Goal: Task Accomplishment & Management: Manage account settings

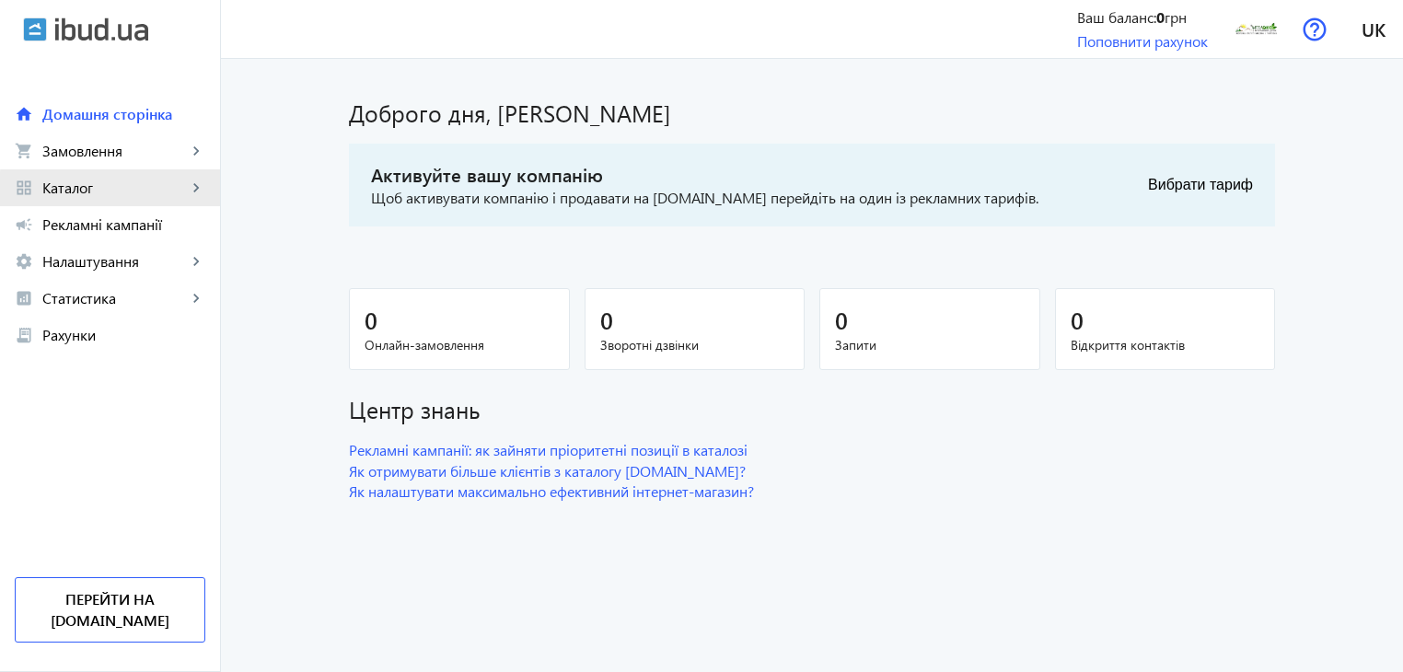
click at [194, 191] on mat-icon "keyboard_arrow_right" at bounding box center [196, 188] width 18 height 18
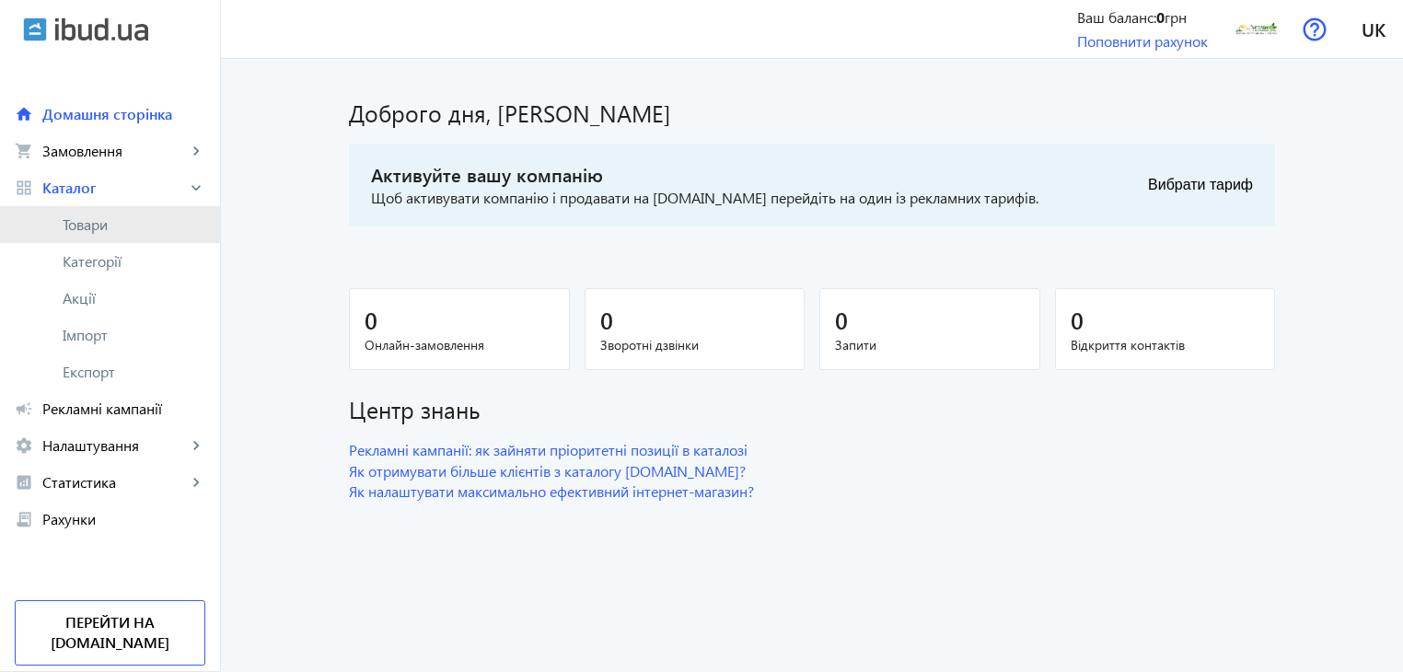
click at [97, 229] on span "Товари" at bounding box center [134, 224] width 143 height 18
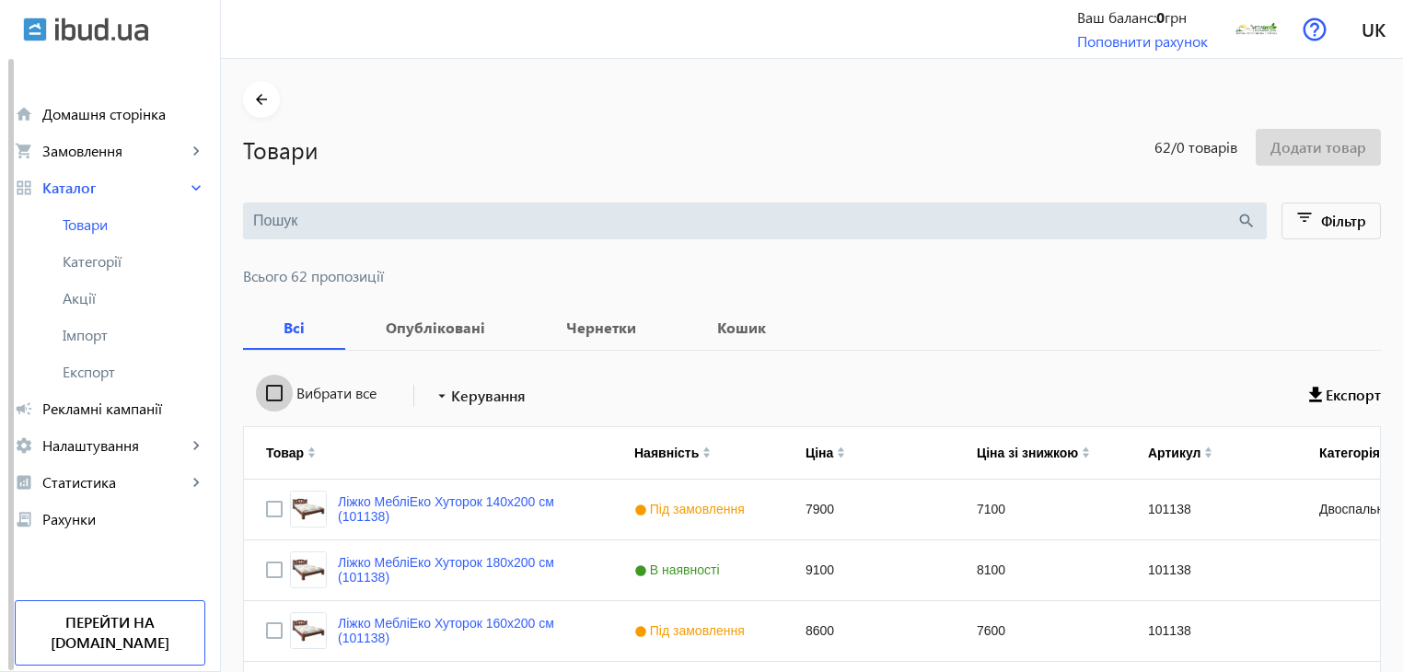
click at [267, 393] on input "Вибрати все" at bounding box center [274, 393] width 37 height 37
checkbox input "true"
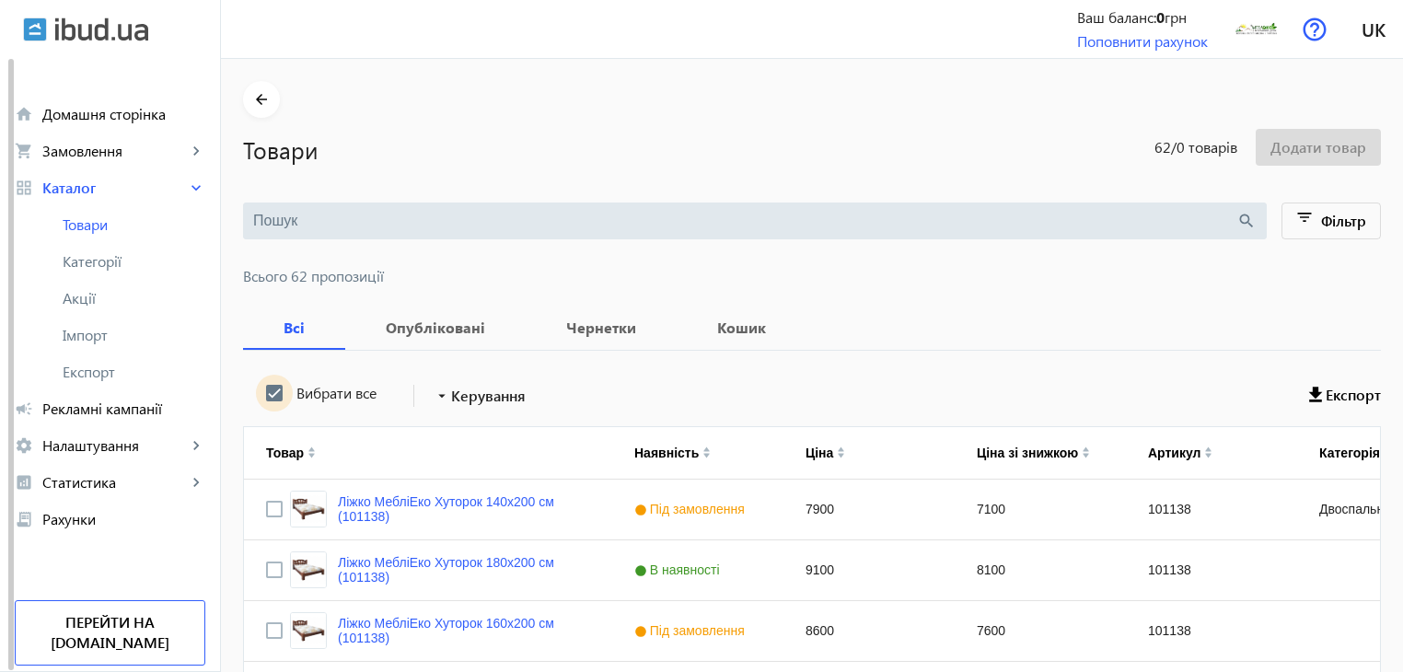
checkbox input "true"
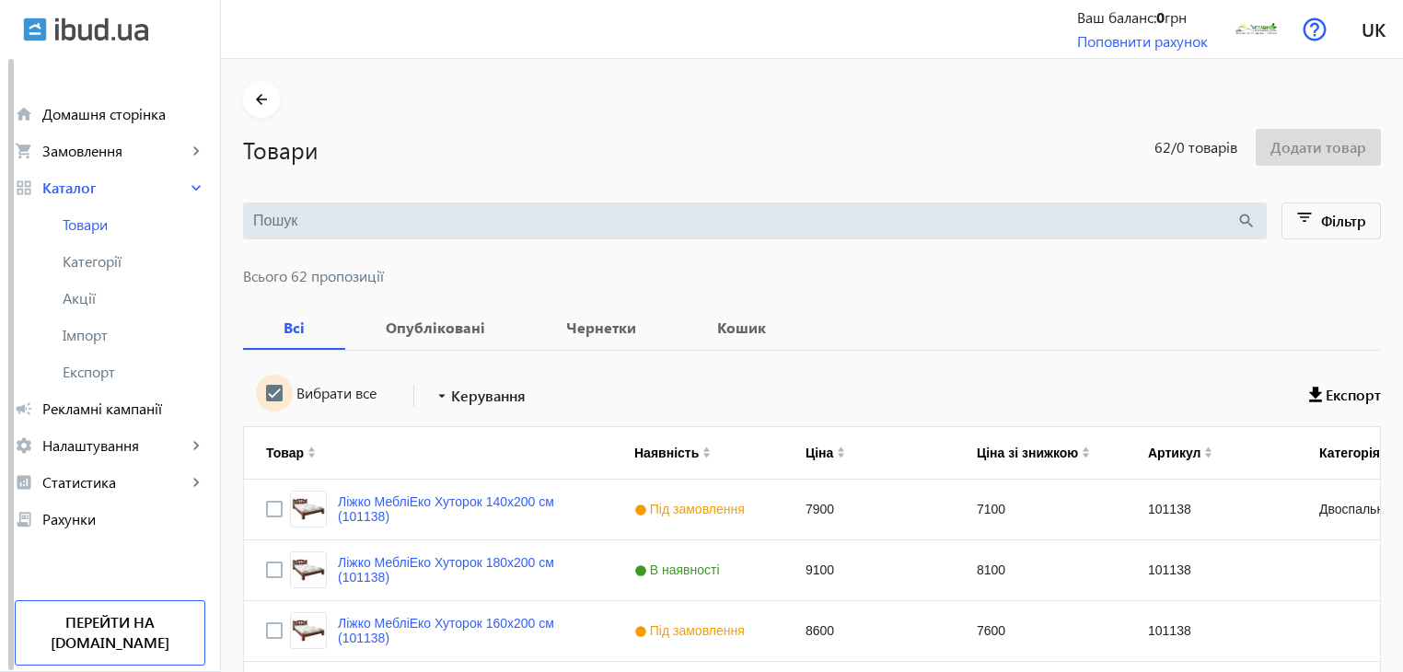
checkbox input "true"
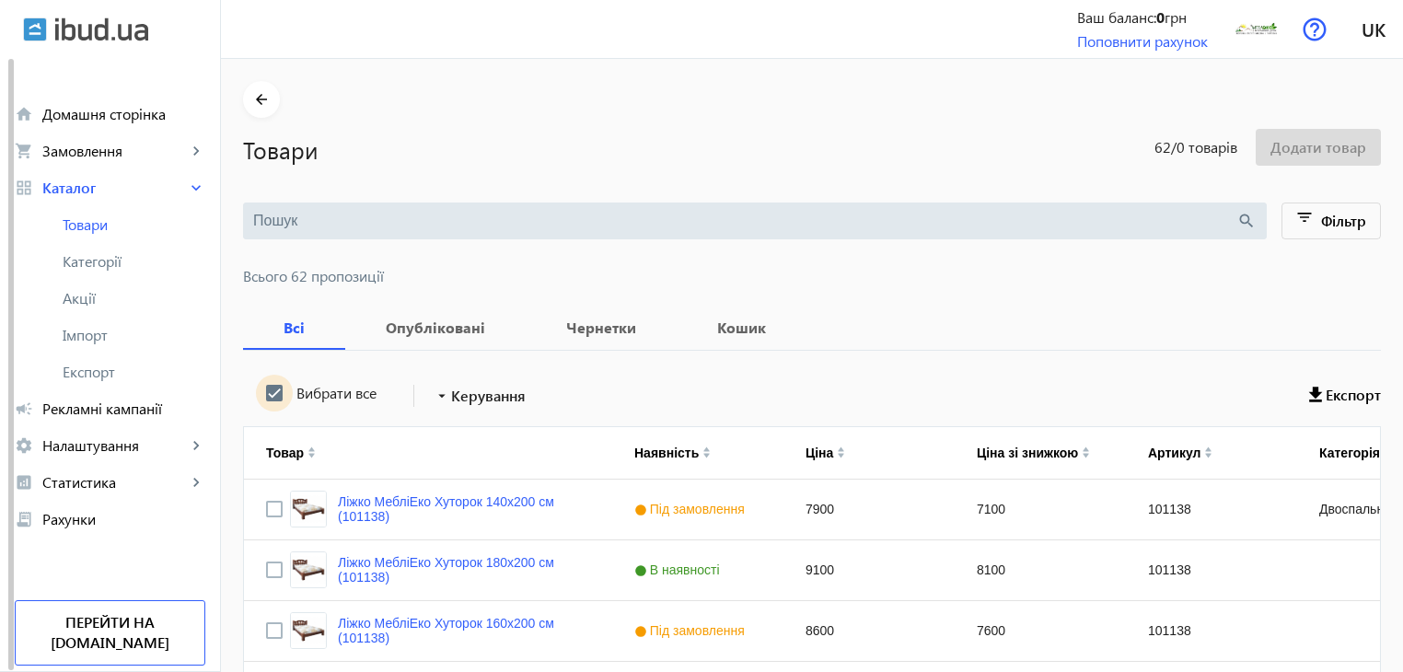
checkbox input "true"
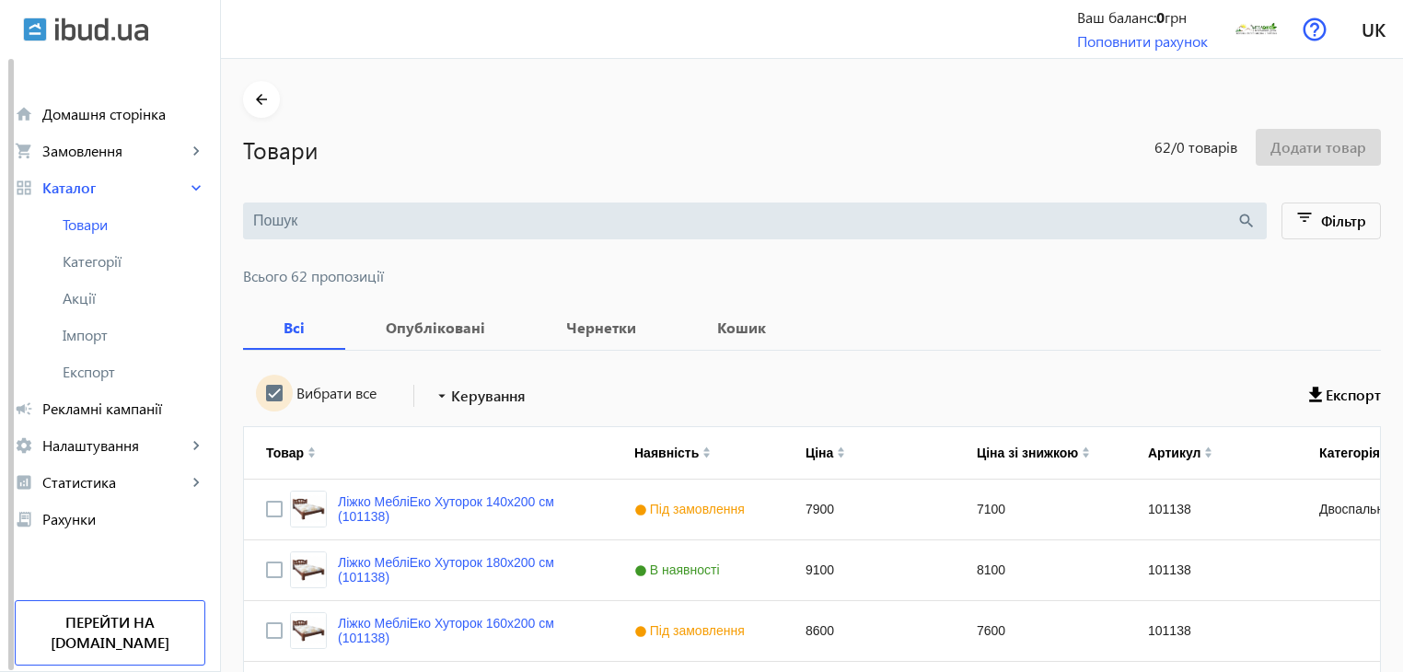
checkbox input "true"
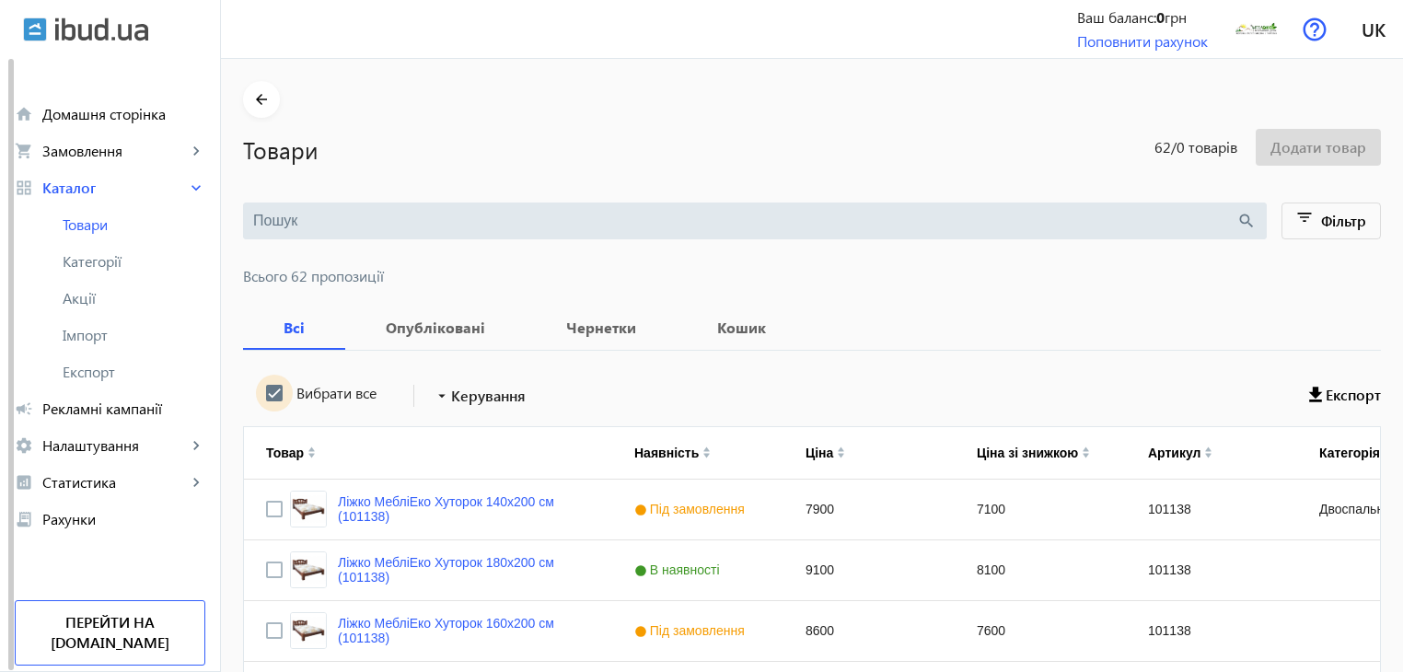
checkbox input "true"
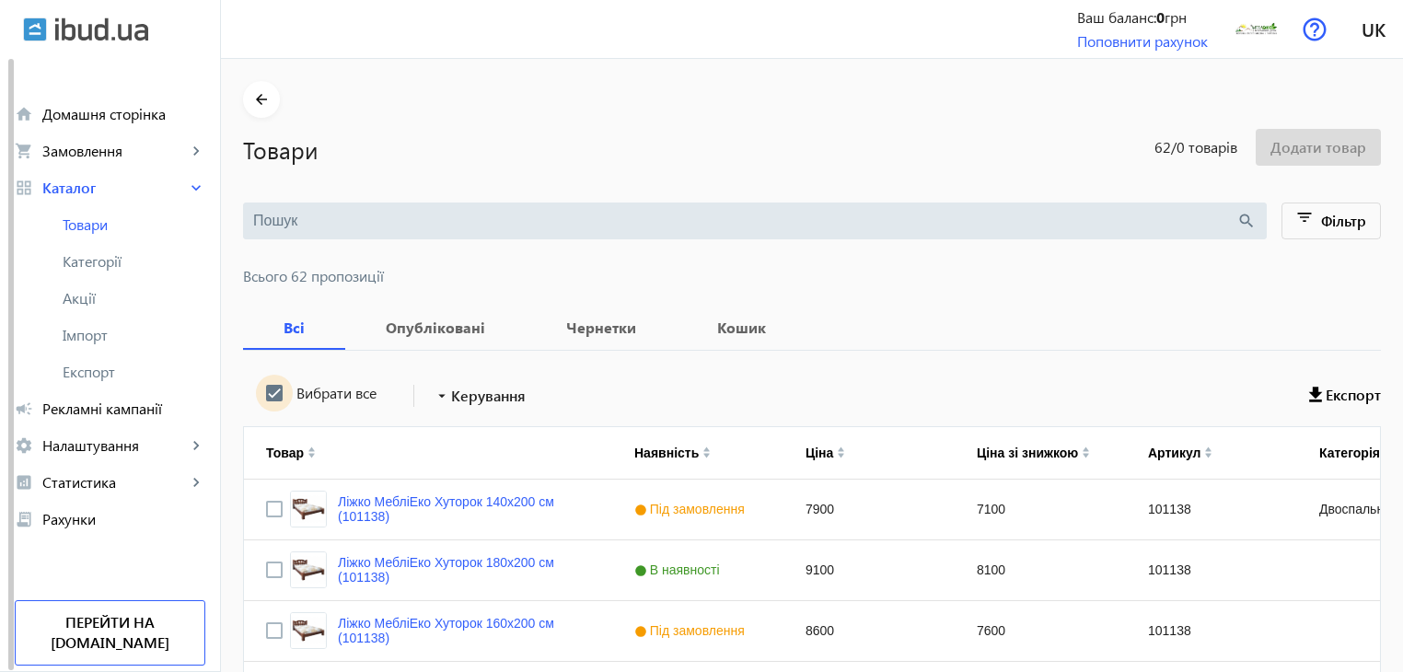
checkbox input "true"
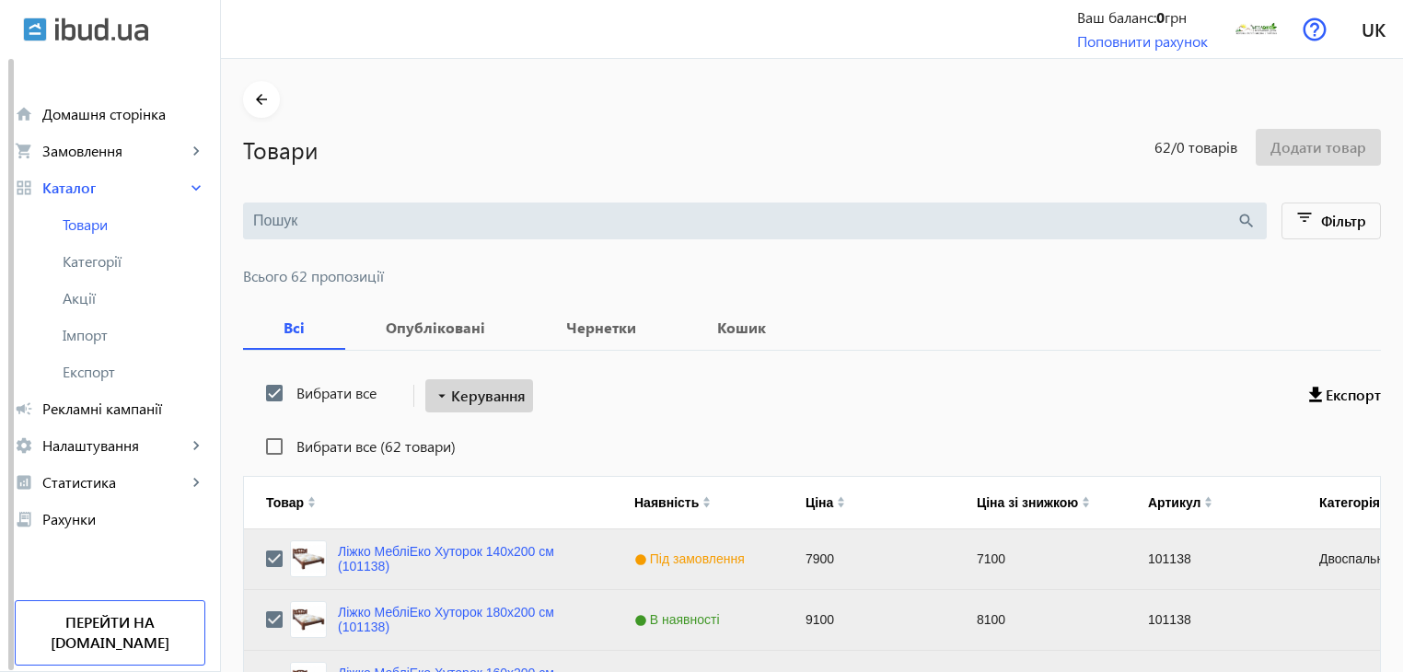
click at [457, 399] on span "Керування" at bounding box center [488, 396] width 75 height 22
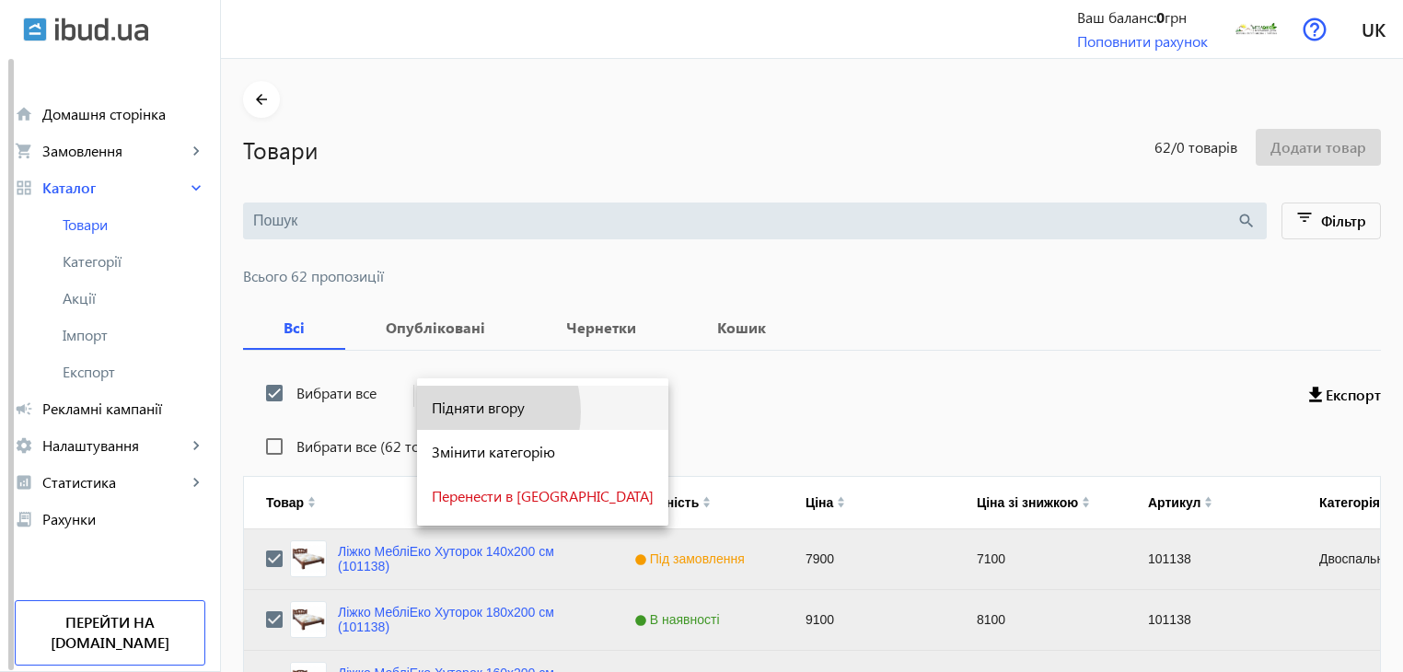
click at [460, 412] on span "Підняти вгору" at bounding box center [543, 407] width 222 height 15
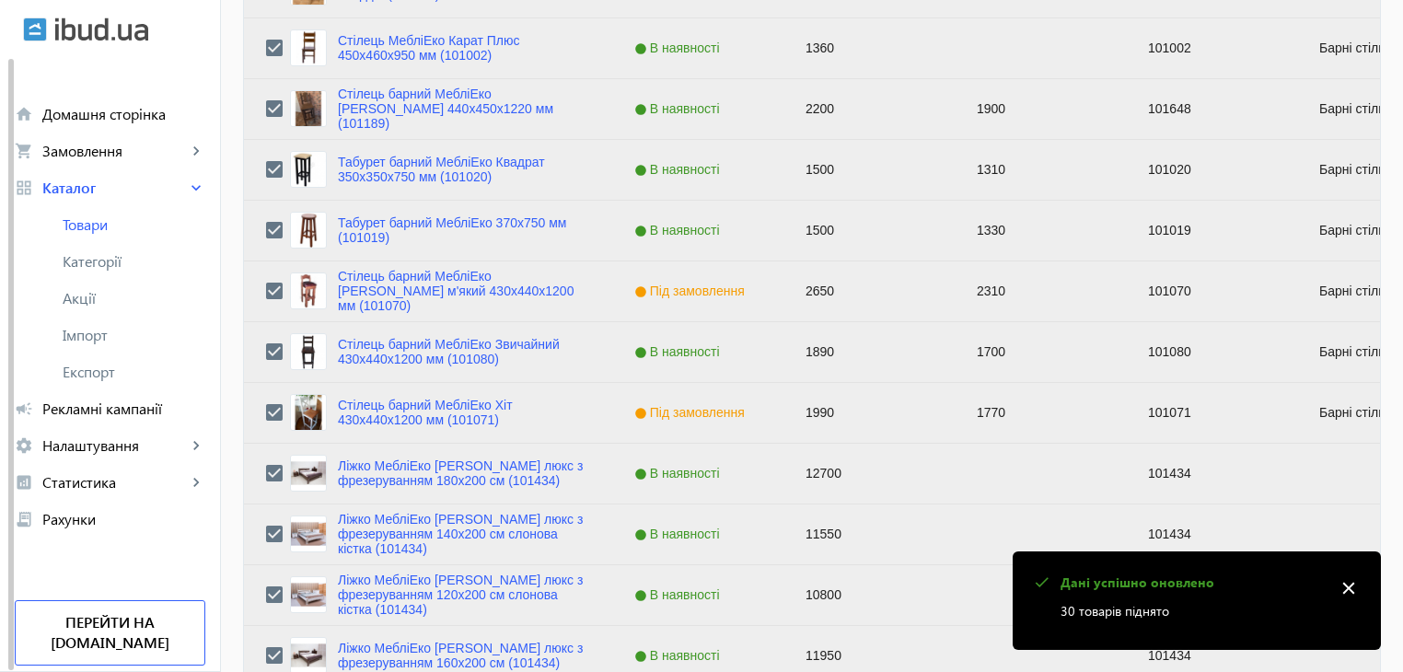
scroll to position [1856, 0]
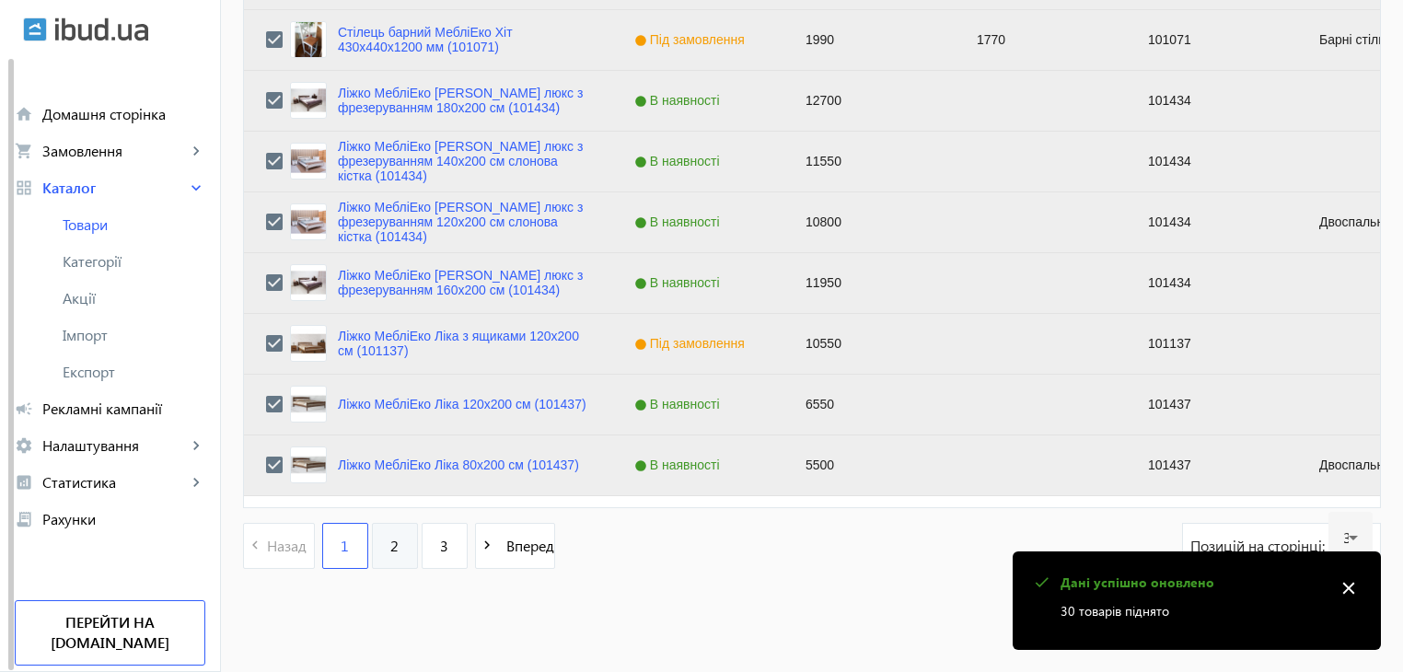
click at [390, 546] on span "2" at bounding box center [394, 546] width 8 height 20
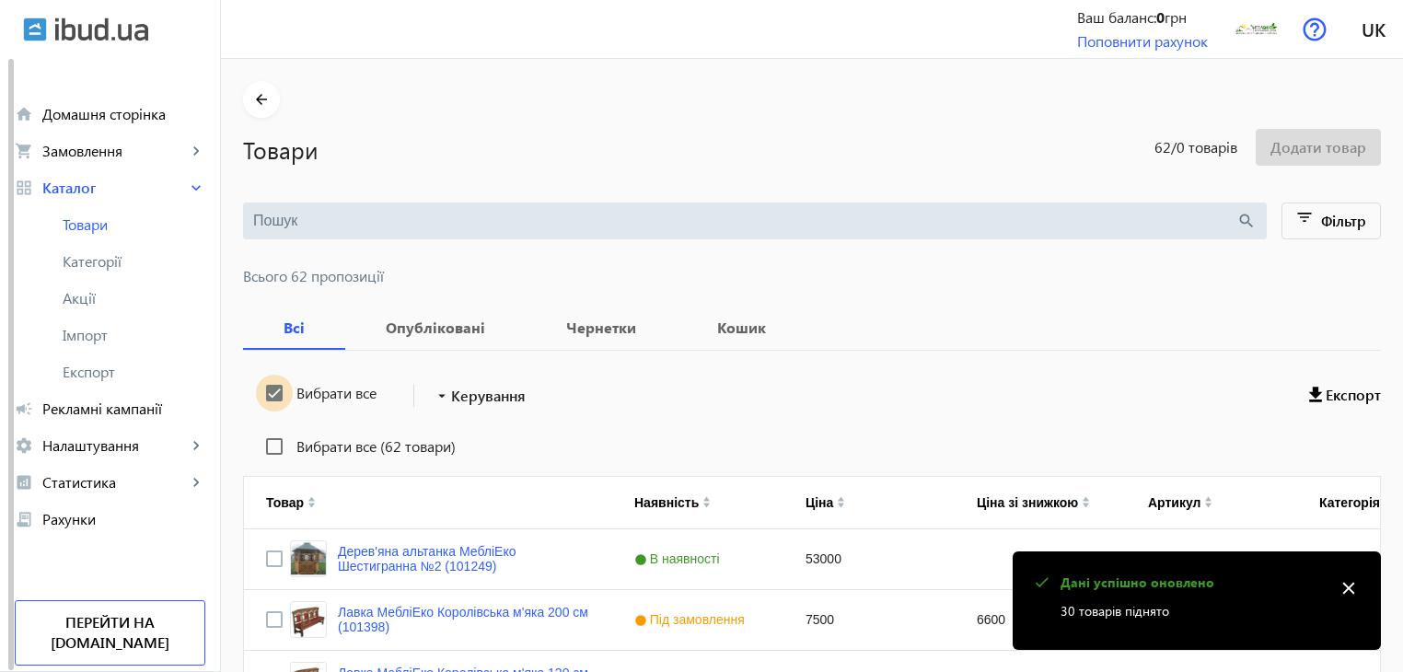
click at [266, 389] on input "Вибрати все" at bounding box center [274, 393] width 37 height 37
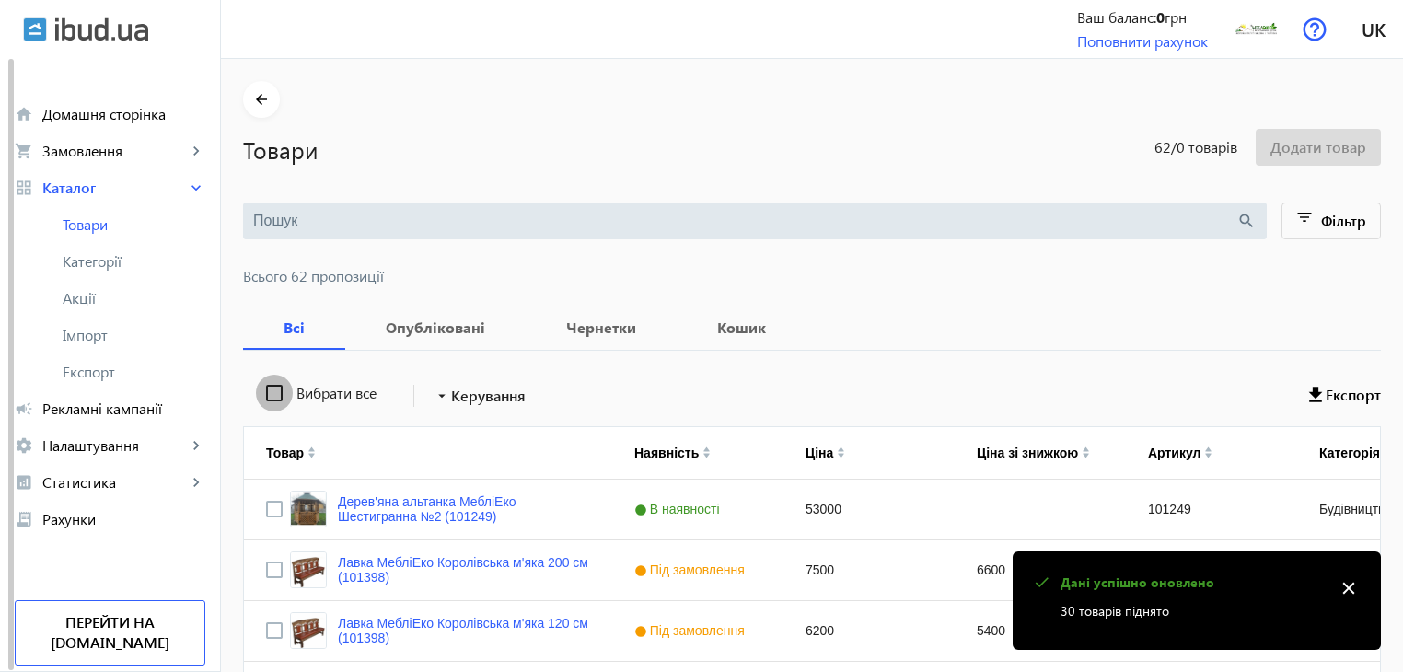
click at [266, 389] on input "Вибрати все" at bounding box center [274, 393] width 37 height 37
checkbox input "true"
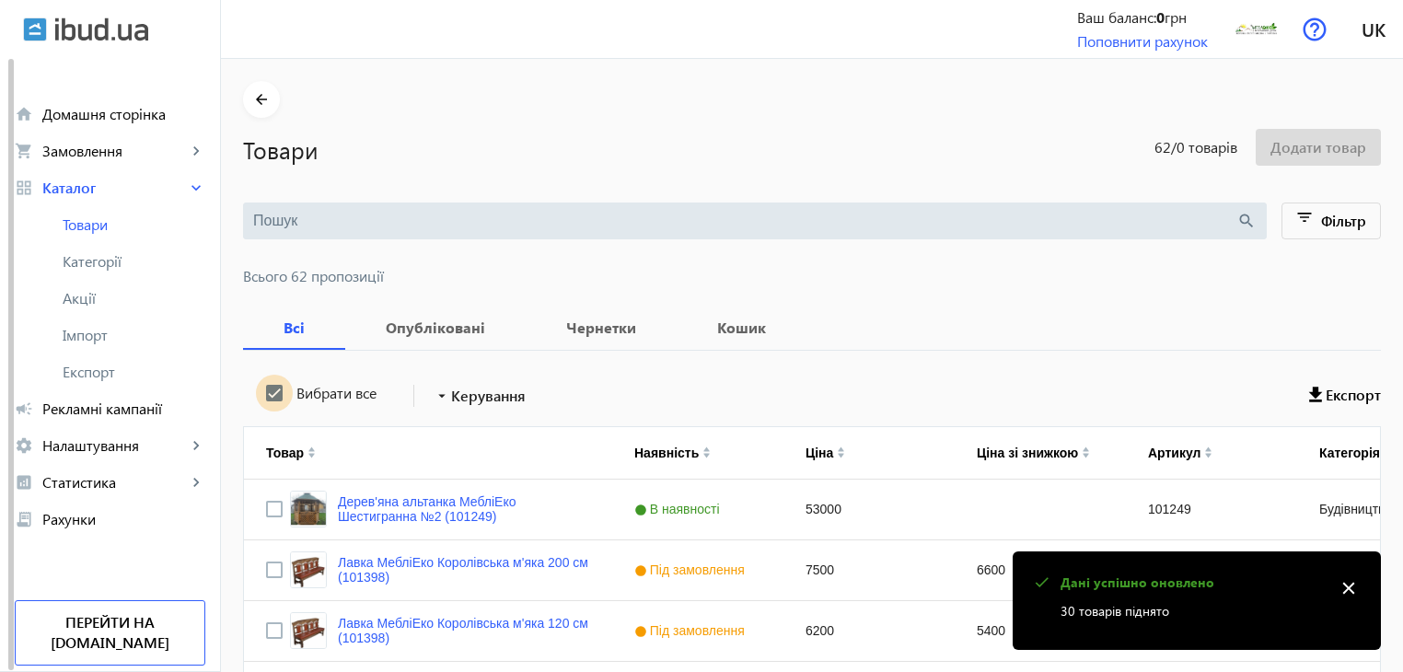
checkbox input "true"
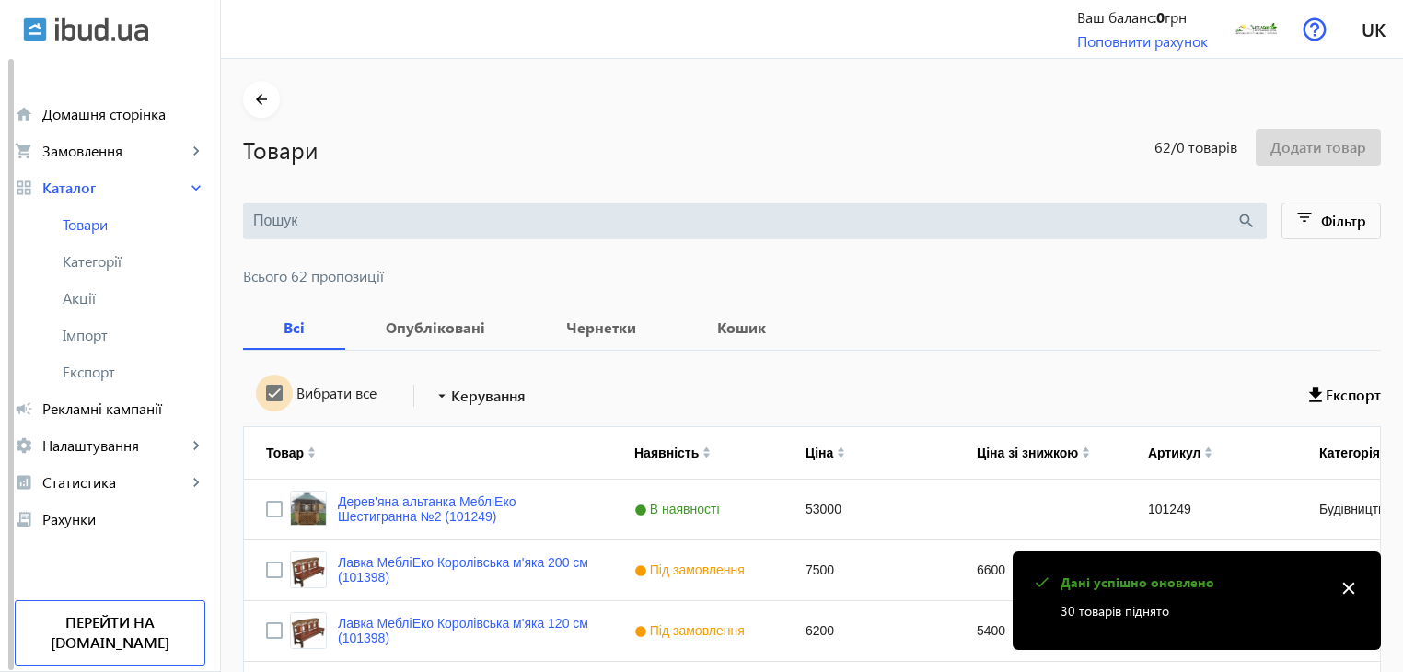
checkbox input "true"
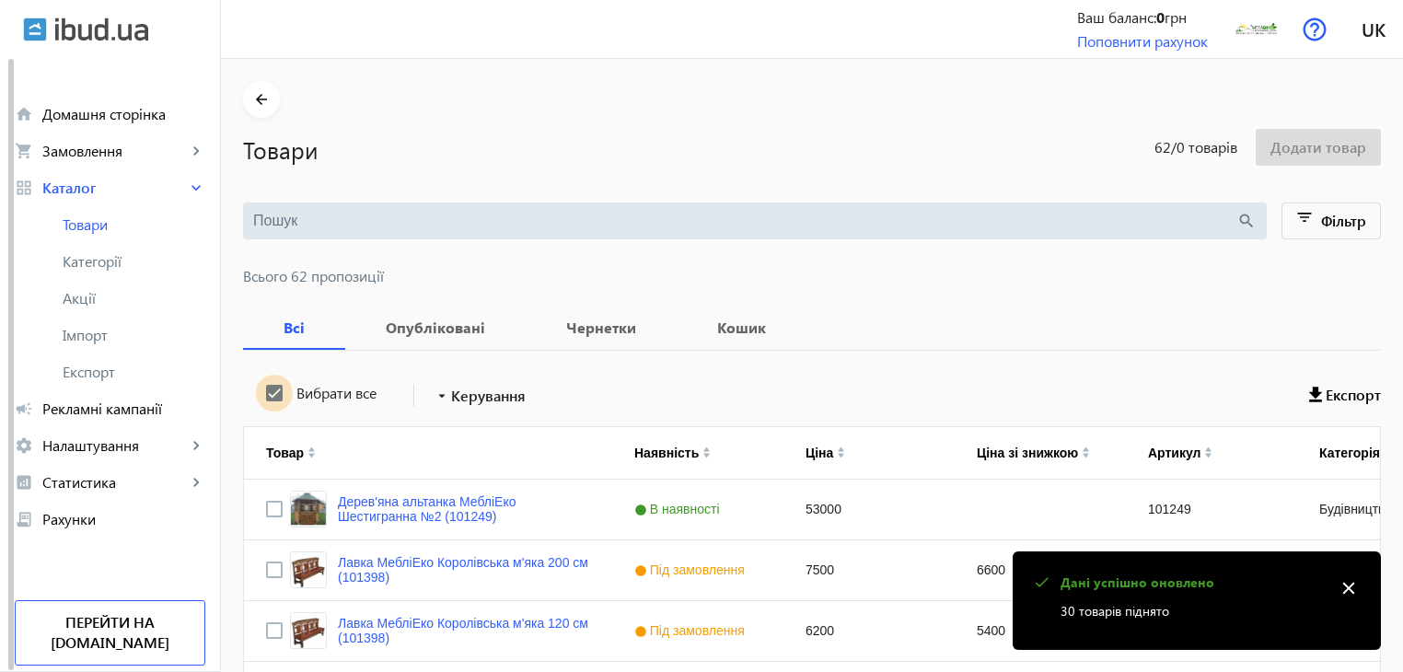
checkbox input "true"
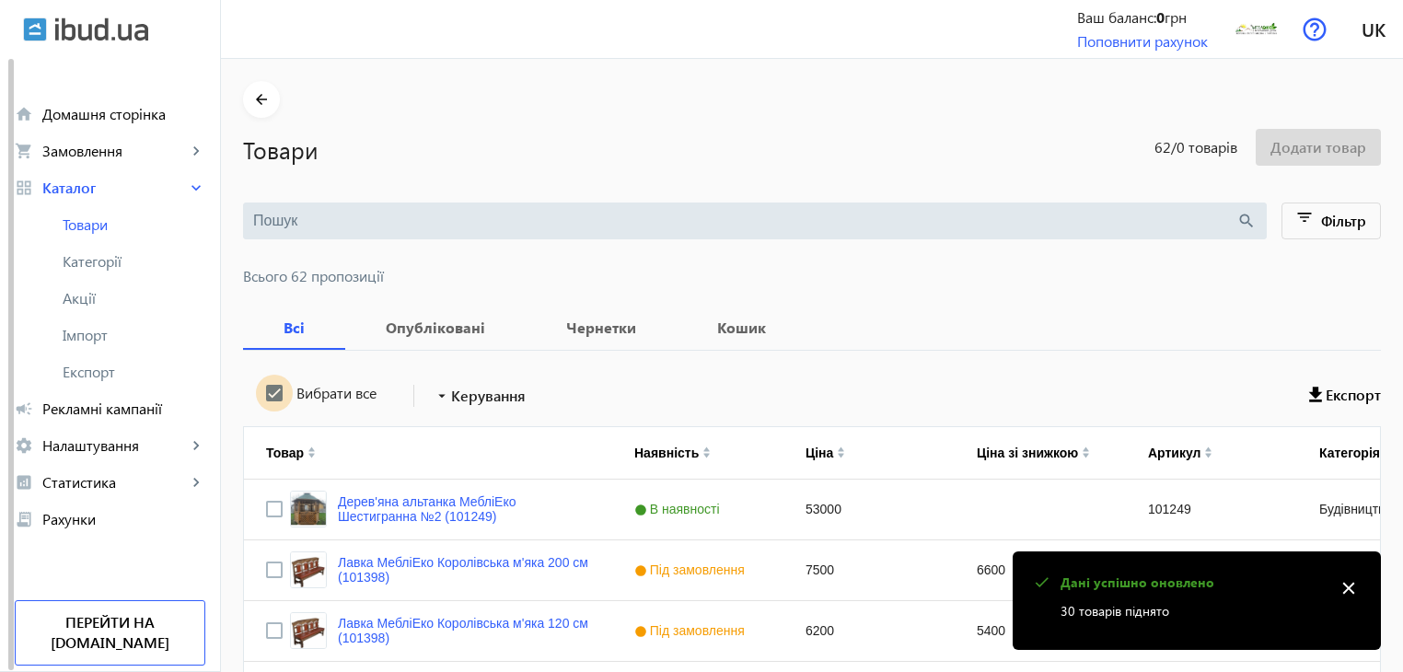
checkbox input "true"
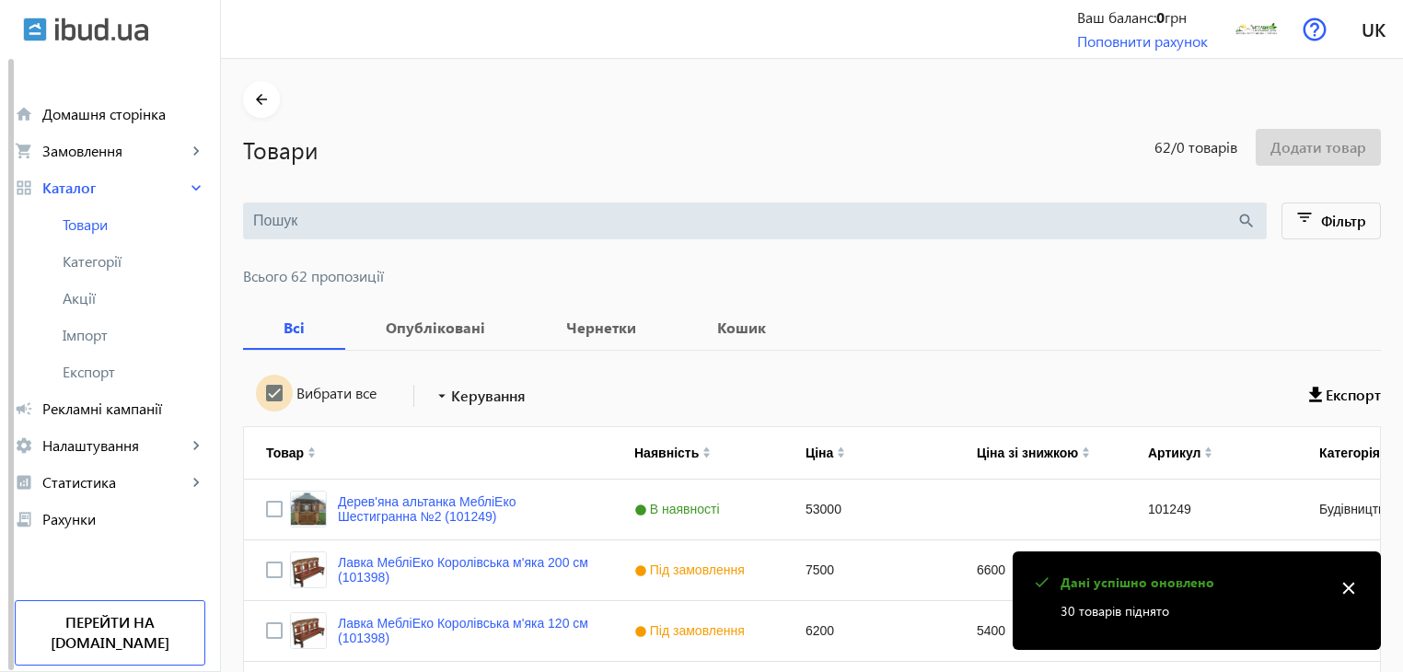
checkbox input "true"
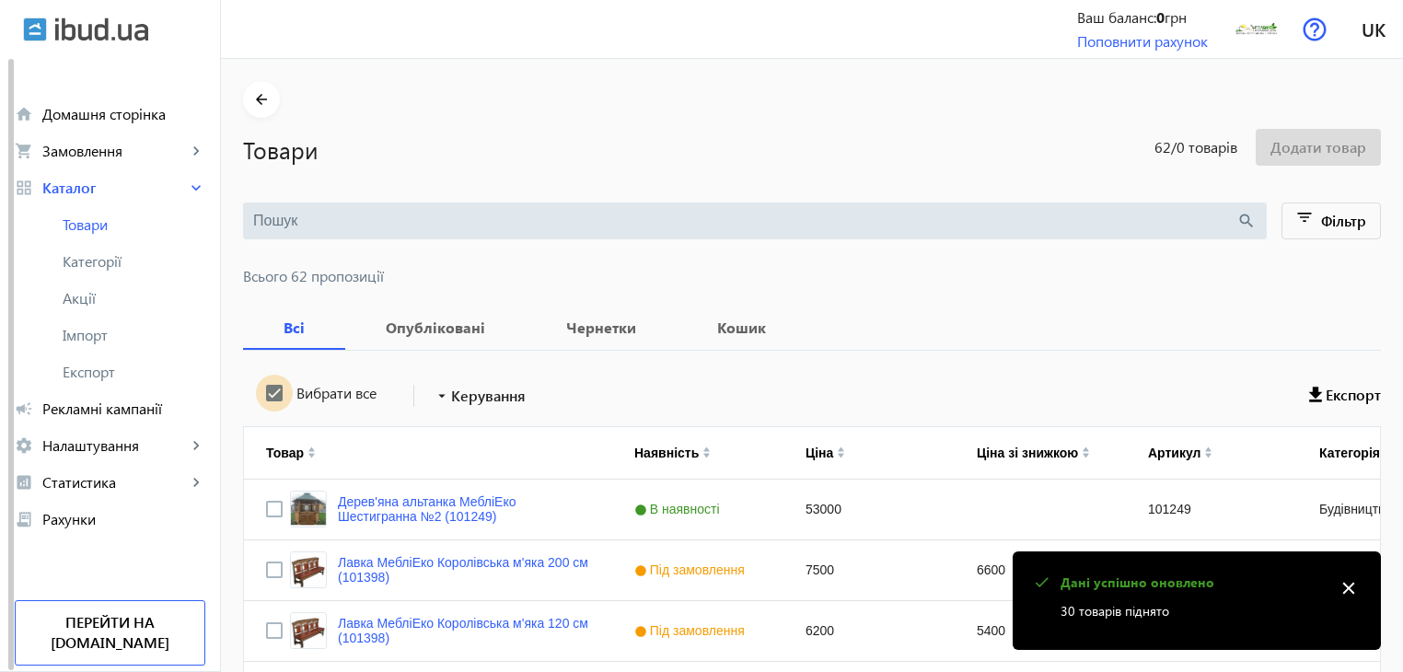
checkbox input "true"
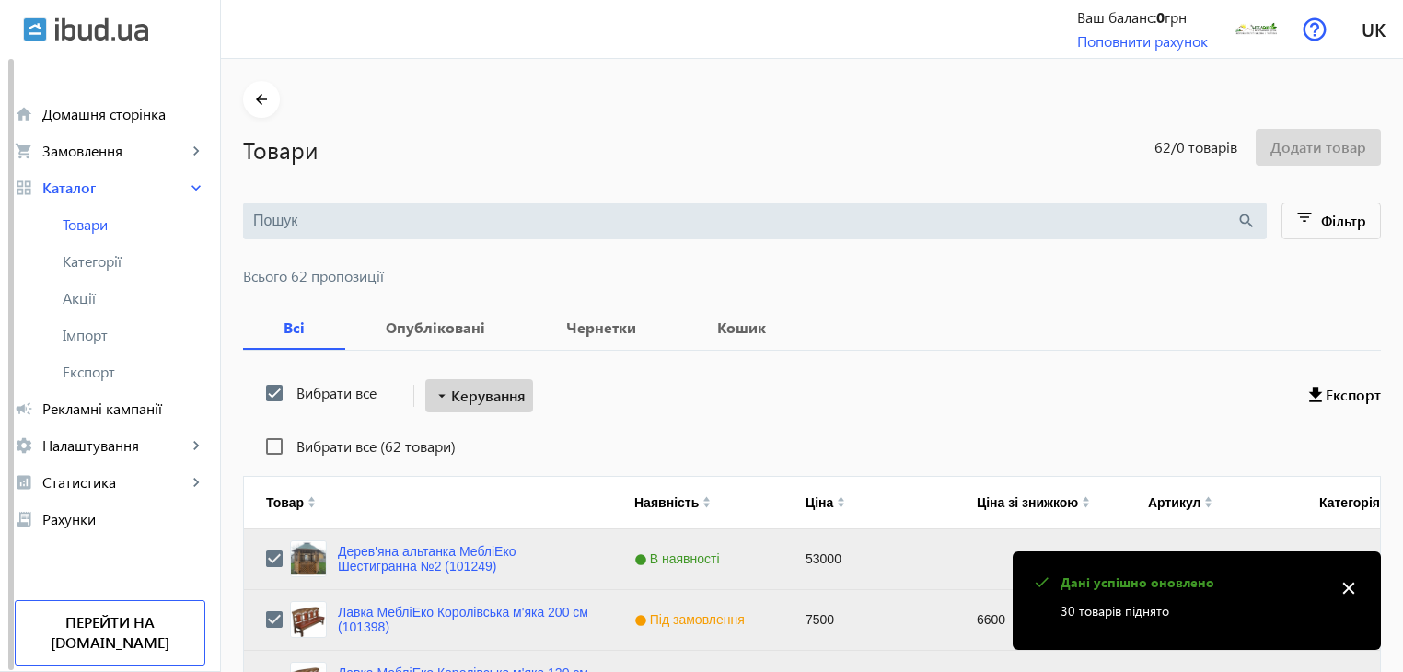
click at [493, 392] on span "Керування" at bounding box center [488, 396] width 75 height 22
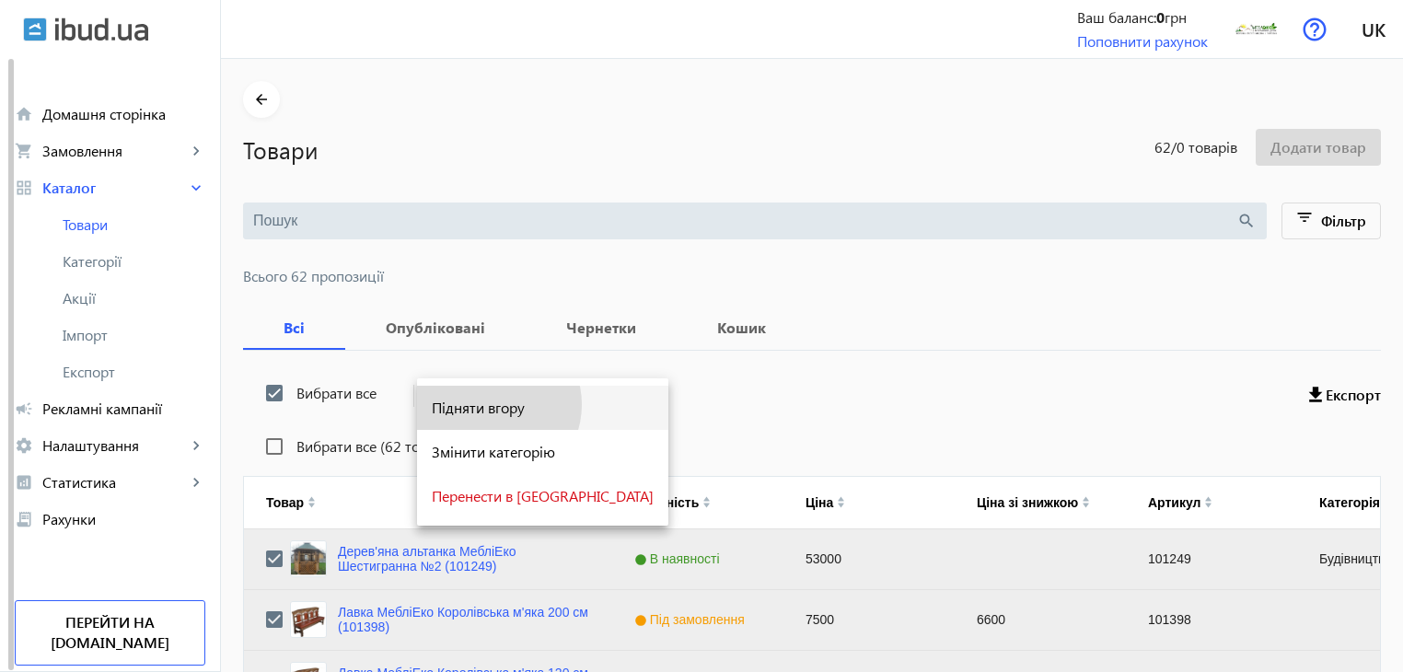
click at [492, 405] on span "Підняти вгору" at bounding box center [543, 407] width 222 height 15
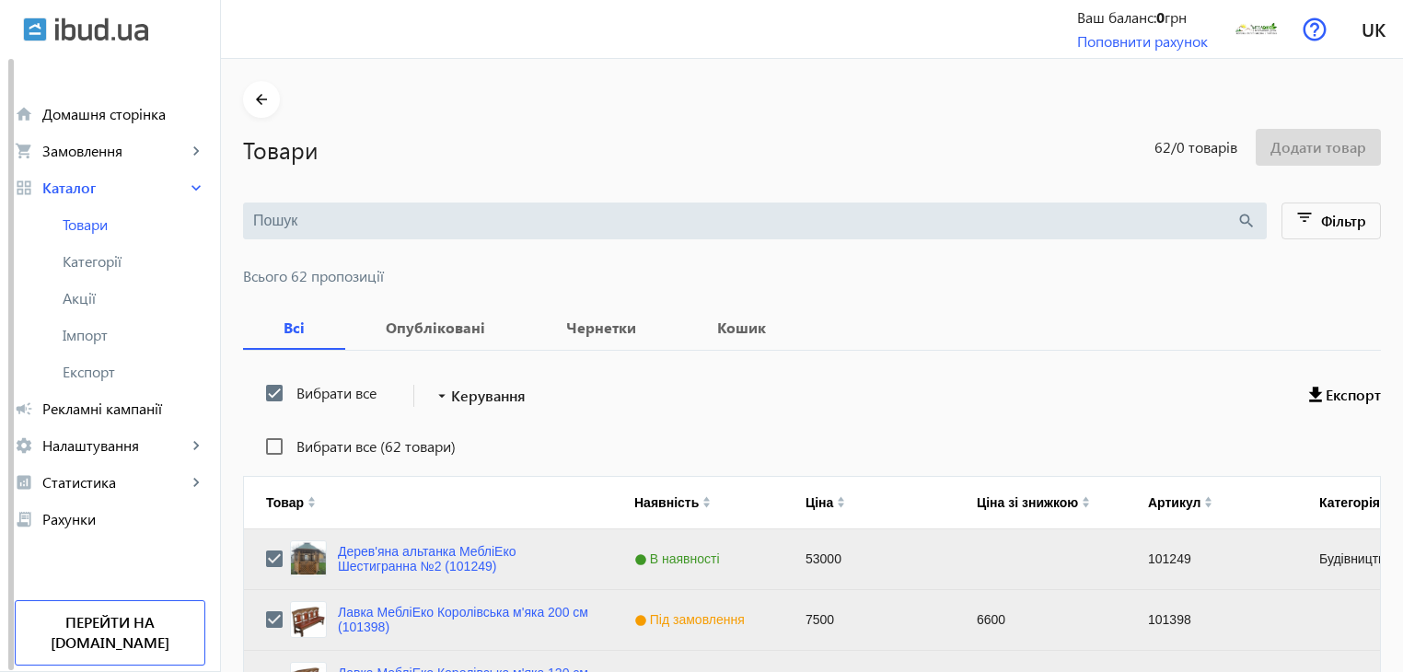
scroll to position [1856, 0]
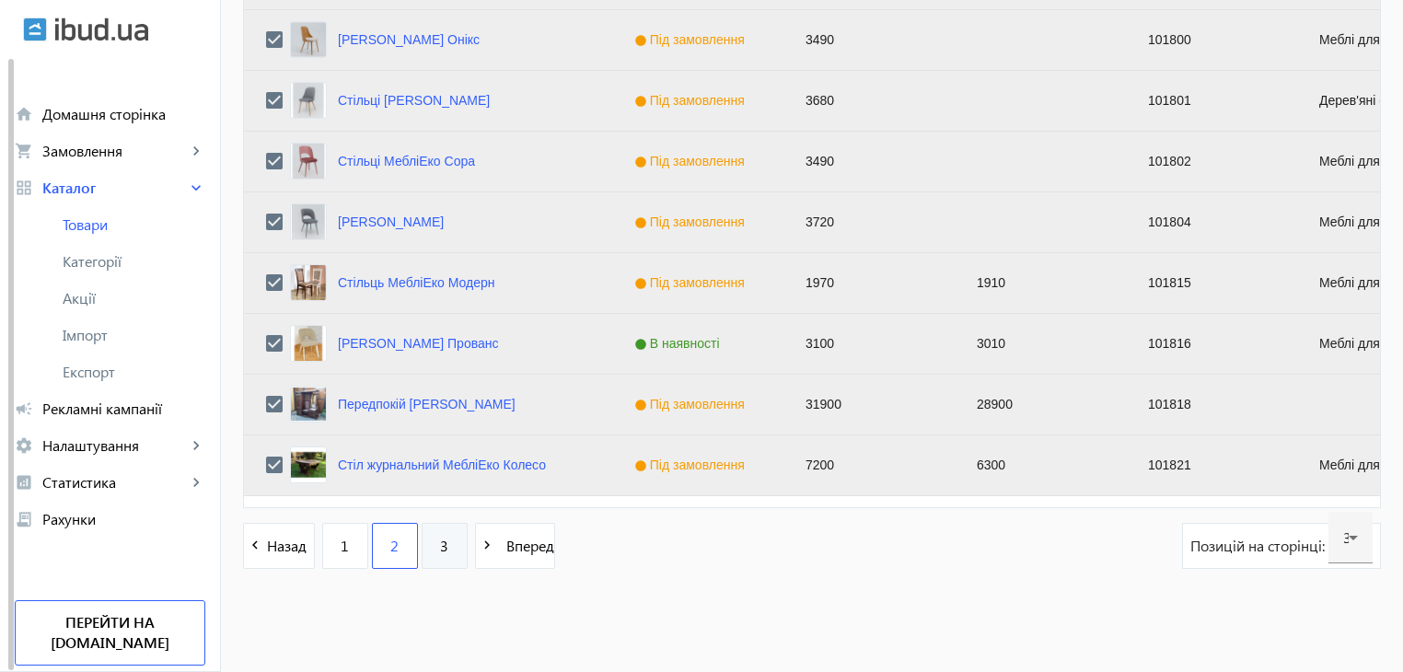
click at [427, 550] on link "3" at bounding box center [445, 546] width 46 height 46
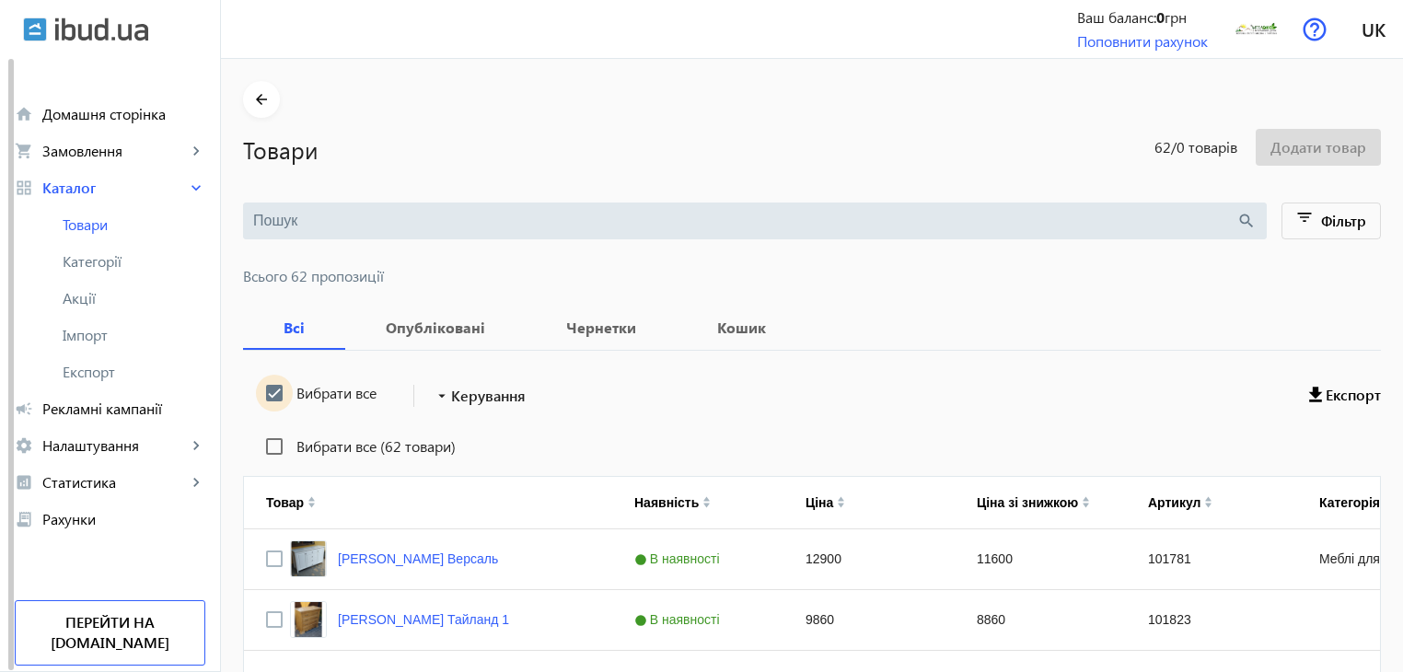
click at [257, 388] on input "Вибрати все" at bounding box center [274, 393] width 37 height 37
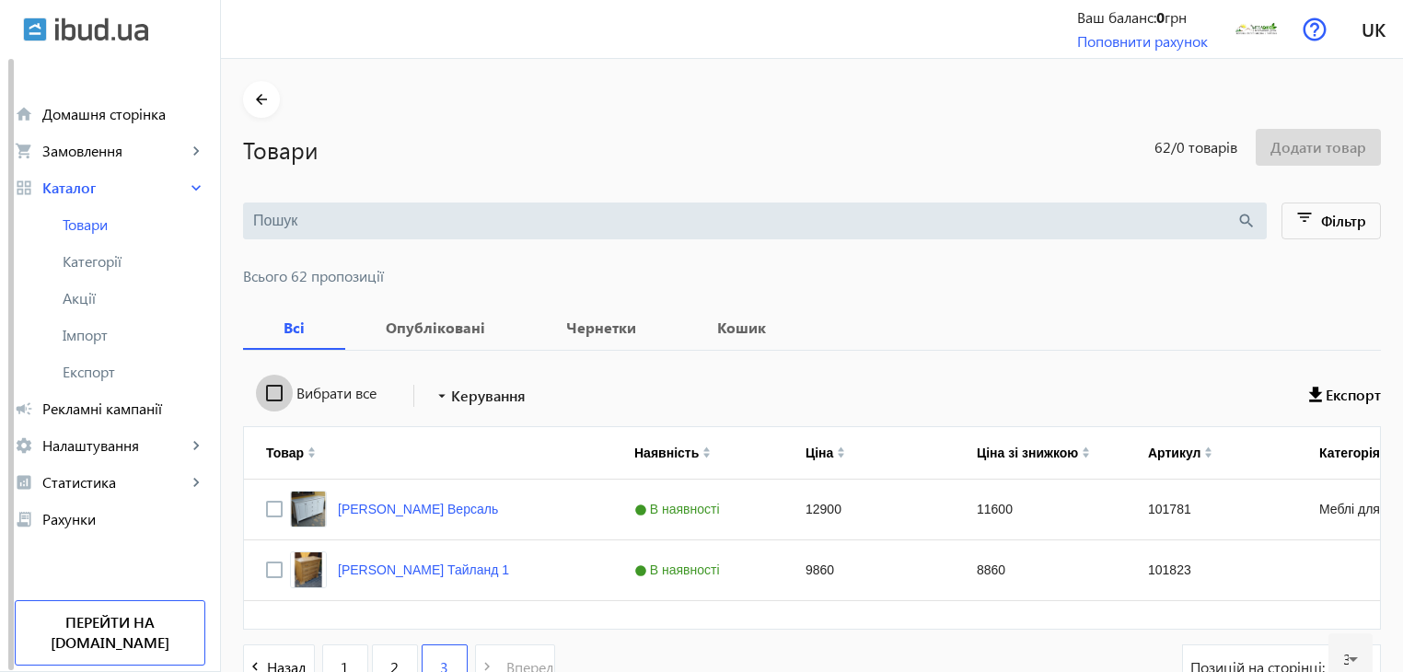
click at [267, 392] on input "Вибрати все" at bounding box center [274, 393] width 37 height 37
checkbox input "true"
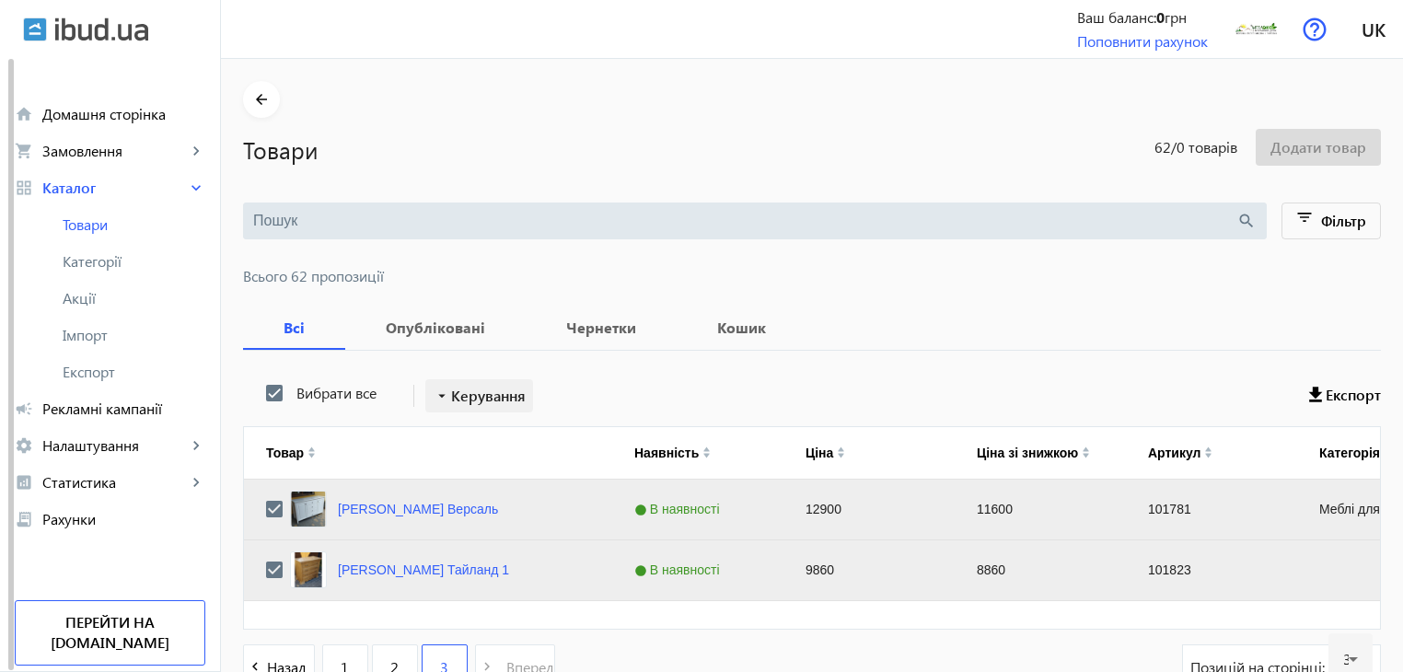
click at [440, 395] on mat-icon "arrow_drop_down" at bounding box center [442, 396] width 18 height 18
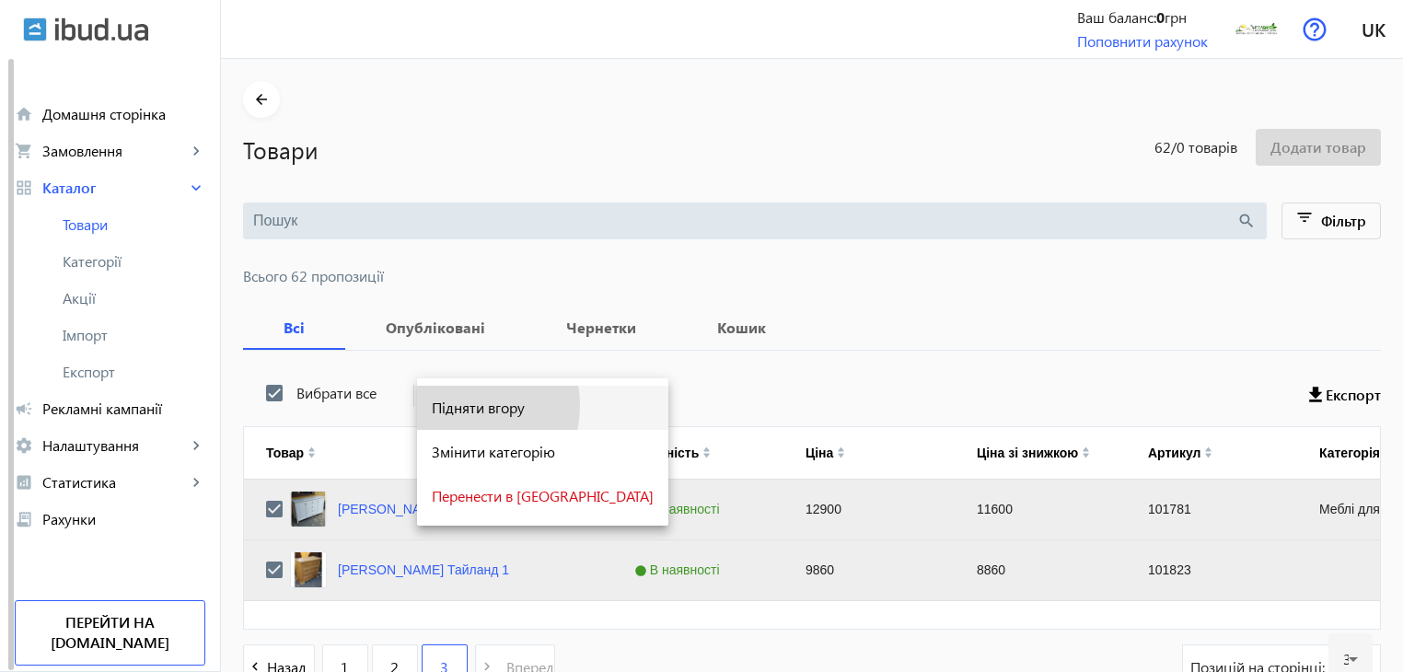
click at [453, 406] on span "Підняти вгору" at bounding box center [543, 407] width 222 height 15
